Goal: Task Accomplishment & Management: Use online tool/utility

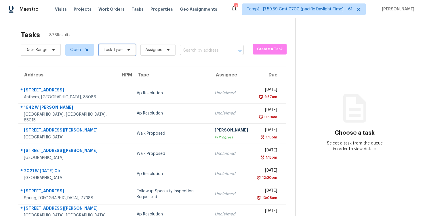
click at [126, 50] on icon at bounding box center [128, 50] width 5 height 5
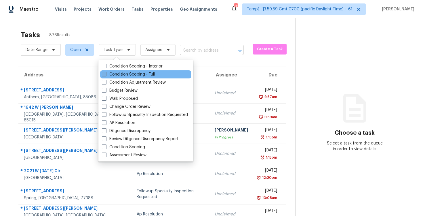
click at [135, 74] on label "Condition Scoping - Full" at bounding box center [128, 74] width 53 height 6
click at [106, 74] on input "Condition Scoping - Full" at bounding box center [104, 73] width 4 height 4
checkbox input "true"
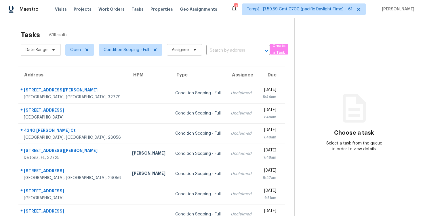
click at [145, 29] on div "Tasks 63 Results" at bounding box center [158, 34] width 274 height 15
click at [140, 52] on span "Condition Scoping - Full" at bounding box center [126, 50] width 45 height 6
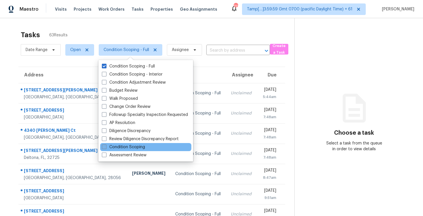
click at [134, 147] on label "Condition Scoping" at bounding box center [123, 147] width 43 height 6
click at [106, 147] on input "Condition Scoping" at bounding box center [104, 146] width 4 height 4
checkbox input "true"
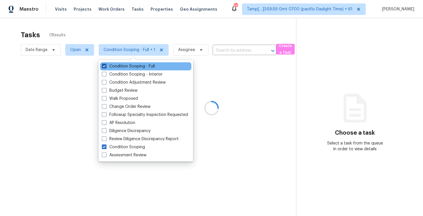
click at [130, 67] on label "Condition Scoping - Full" at bounding box center [128, 66] width 53 height 6
click at [106, 67] on input "Condition Scoping - Full" at bounding box center [104, 65] width 4 height 4
checkbox input "false"
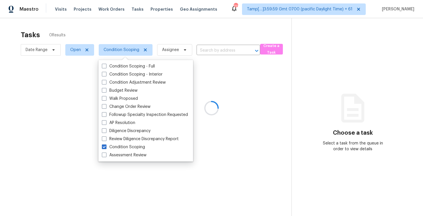
click at [145, 29] on div at bounding box center [211, 108] width 423 height 216
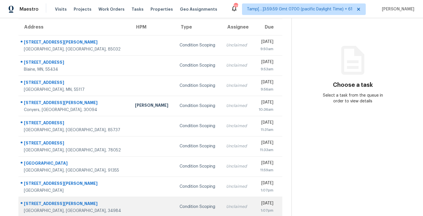
scroll to position [47, 0]
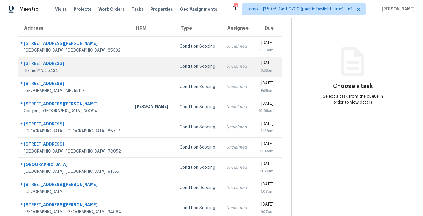
click at [222, 76] on td "Unclaimed" at bounding box center [237, 66] width 31 height 20
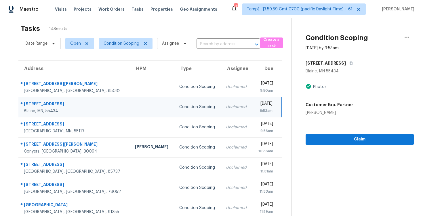
scroll to position [0, 0]
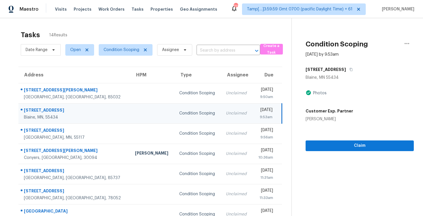
click at [356, 124] on div "Claim" at bounding box center [360, 136] width 108 height 29
click at [358, 146] on span "Claim" at bounding box center [359, 145] width 99 height 7
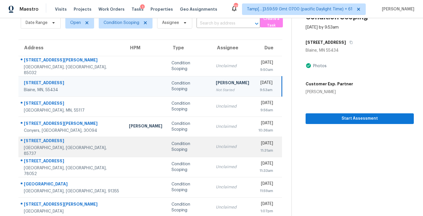
scroll to position [13, 0]
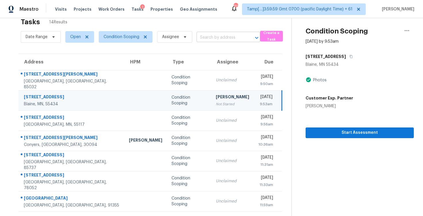
click at [221, 41] on input "text" at bounding box center [221, 37] width 48 height 9
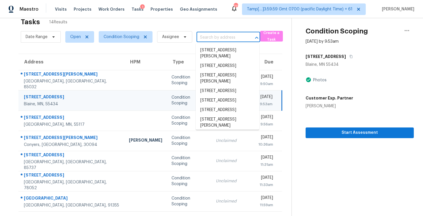
paste input "[STREET_ADDRESS][PERSON_NAME]"
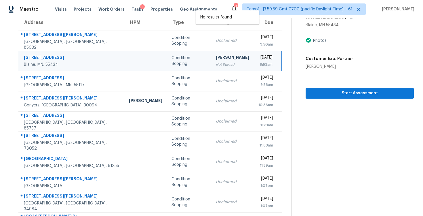
scroll to position [45, 0]
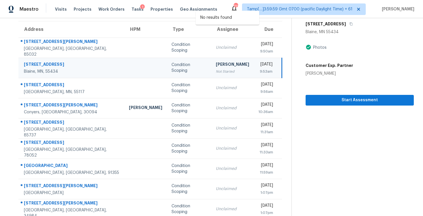
type input "[STREET_ADDRESS][PERSON_NAME]"
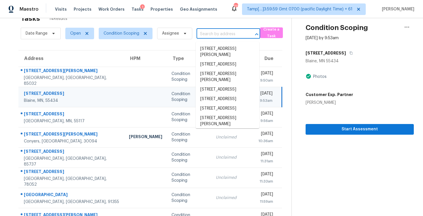
scroll to position [14, 0]
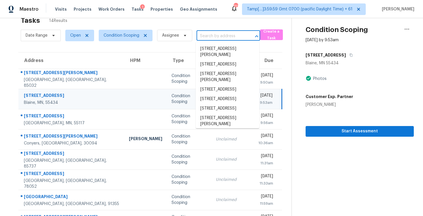
click at [172, 96] on div "Condition Scoping" at bounding box center [189, 99] width 35 height 12
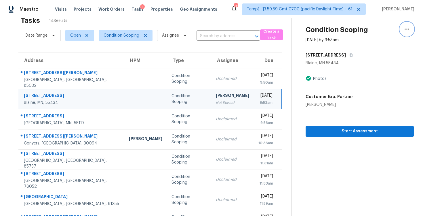
click at [409, 30] on icon "button" at bounding box center [407, 29] width 7 height 7
click at [392, 36] on div "Unclaim this task" at bounding box center [374, 34] width 45 height 6
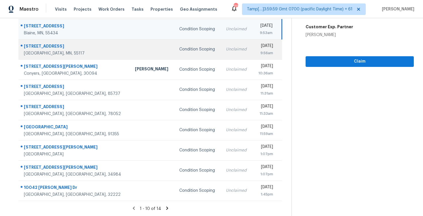
scroll to position [0, 0]
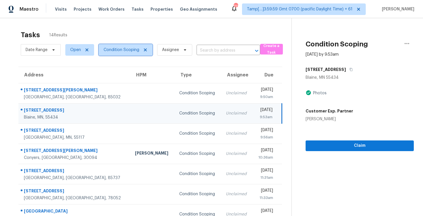
click at [132, 48] on span "Condition Scoping" at bounding box center [122, 50] width 36 height 6
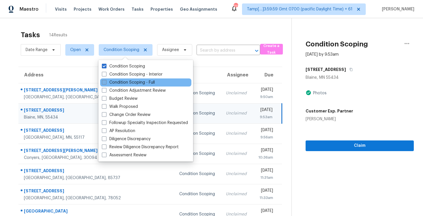
click at [137, 80] on label "Condition Scoping - Full" at bounding box center [128, 82] width 53 height 6
click at [106, 80] on input "Condition Scoping - Full" at bounding box center [104, 81] width 4 height 4
checkbox input "true"
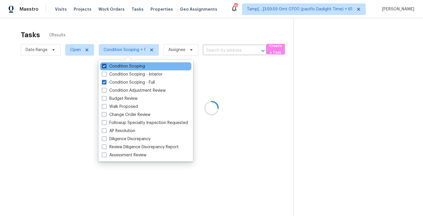
click at [136, 66] on label "Condition Scoping" at bounding box center [123, 66] width 43 height 6
click at [106, 66] on input "Condition Scoping" at bounding box center [104, 65] width 4 height 4
checkbox input "false"
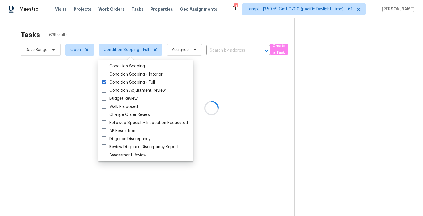
click at [164, 33] on div at bounding box center [211, 108] width 423 height 216
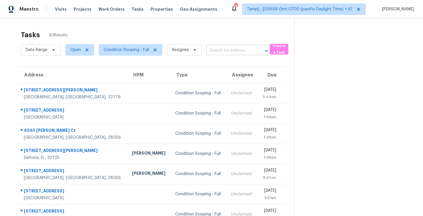
click at [226, 47] on input "text" at bounding box center [230, 50] width 48 height 9
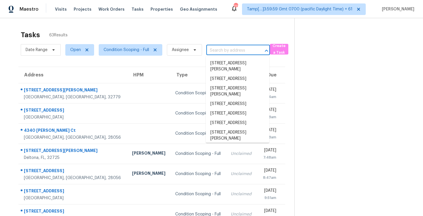
paste input "[STREET_ADDRESS][PERSON_NAME]"
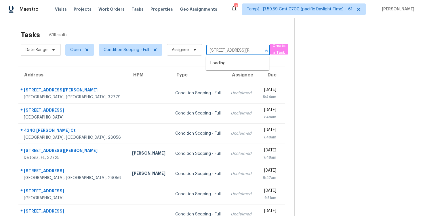
scroll to position [0, 19]
type input "[STREET_ADDRESS][PERSON_NAME]"
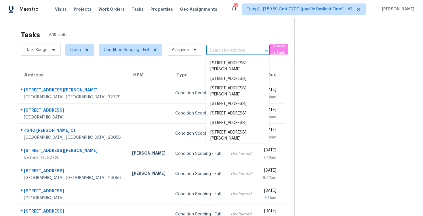
scroll to position [0, 0]
